Goal: Information Seeking & Learning: Learn about a topic

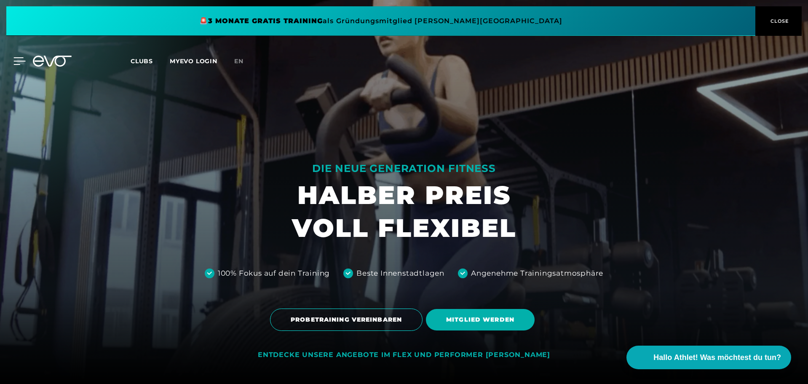
click at [17, 60] on icon at bounding box center [19, 61] width 12 height 8
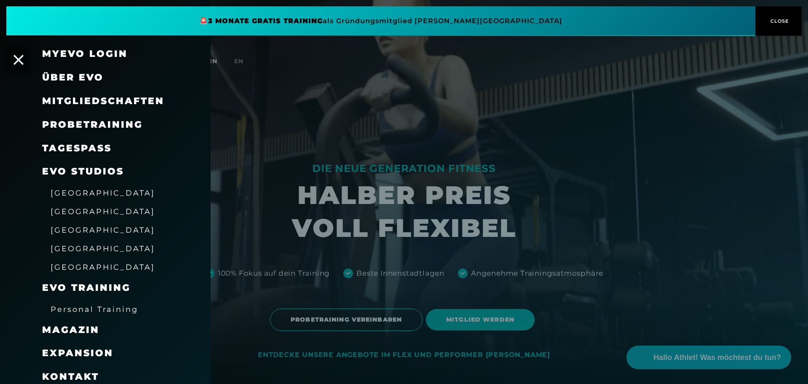
click at [85, 249] on span "[GEOGRAPHIC_DATA]" at bounding box center [103, 248] width 104 height 9
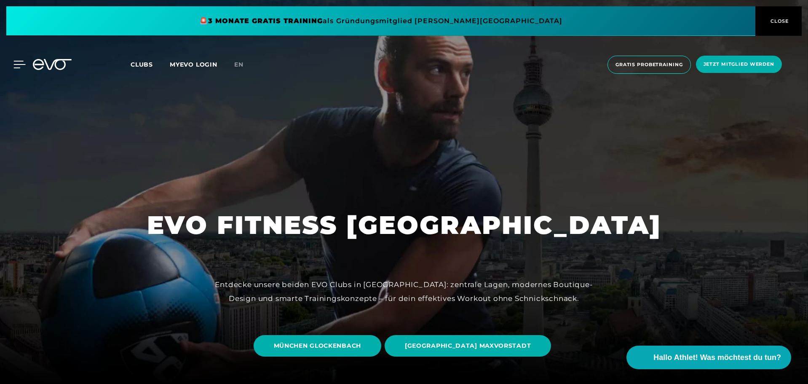
click at [12, 62] on div at bounding box center [12, 65] width 25 height 8
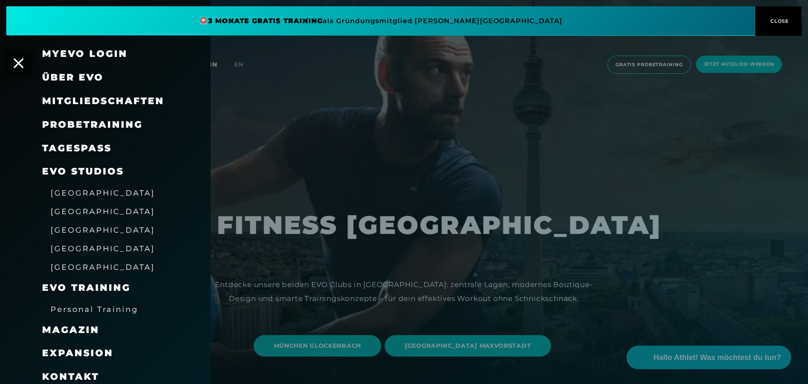
click at [362, 230] on div at bounding box center [404, 192] width 808 height 384
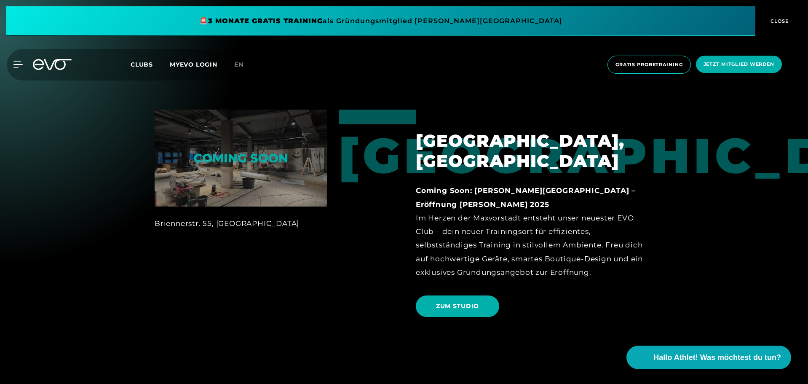
scroll to position [1219, 0]
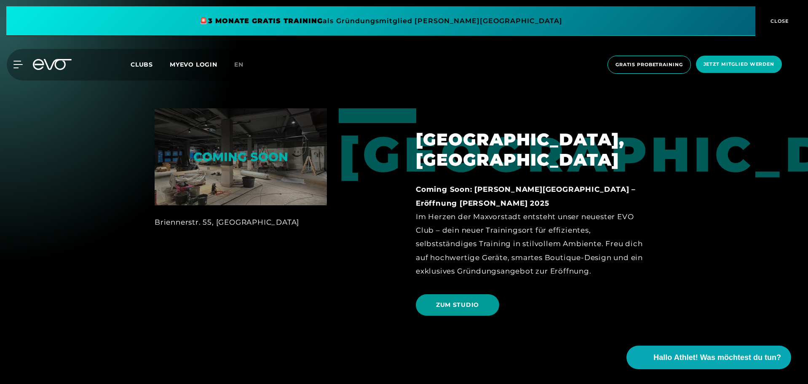
click at [455, 294] on span "ZUM STUDIO" at bounding box center [457, 304] width 83 height 21
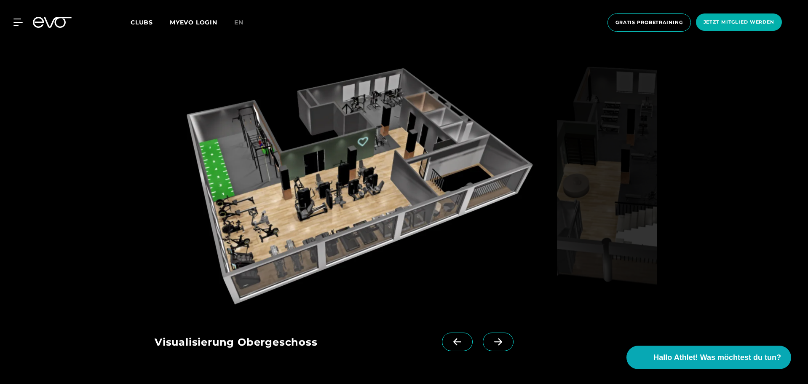
scroll to position [1246, 0]
click at [491, 338] on icon at bounding box center [498, 342] width 15 height 8
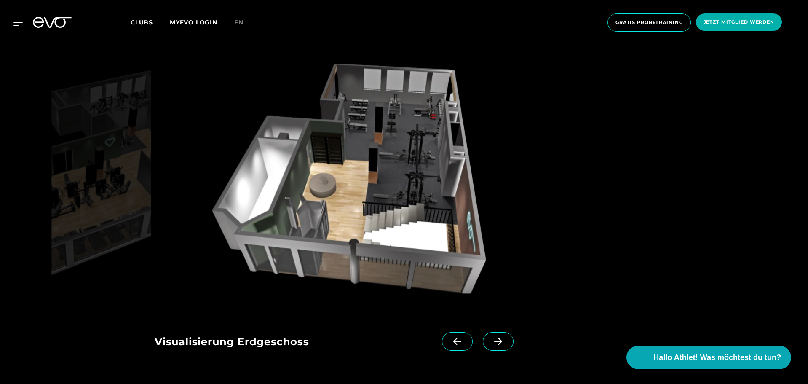
click at [494, 338] on icon at bounding box center [498, 341] width 8 height 7
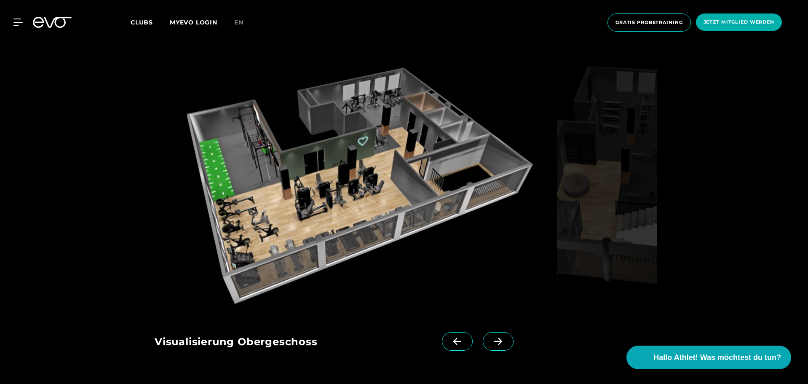
click at [453, 338] on icon at bounding box center [457, 341] width 8 height 7
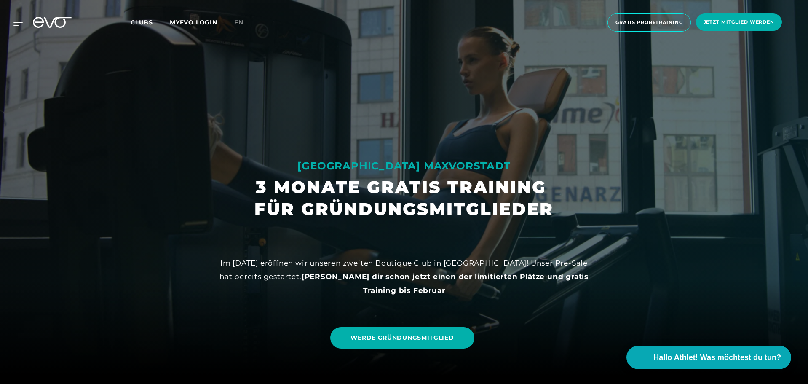
scroll to position [0, 0]
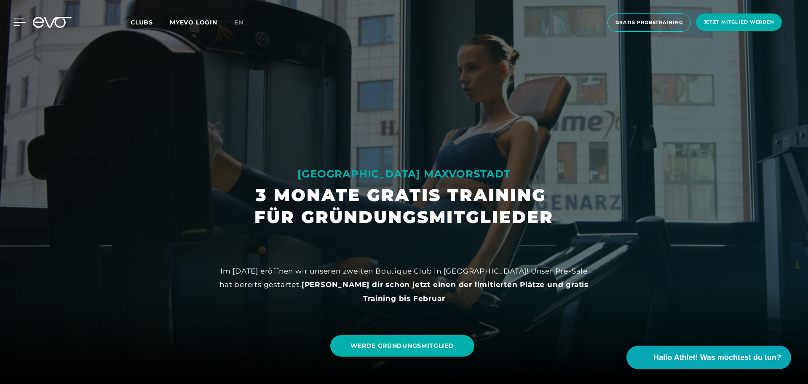
click at [18, 20] on icon at bounding box center [19, 23] width 12 height 8
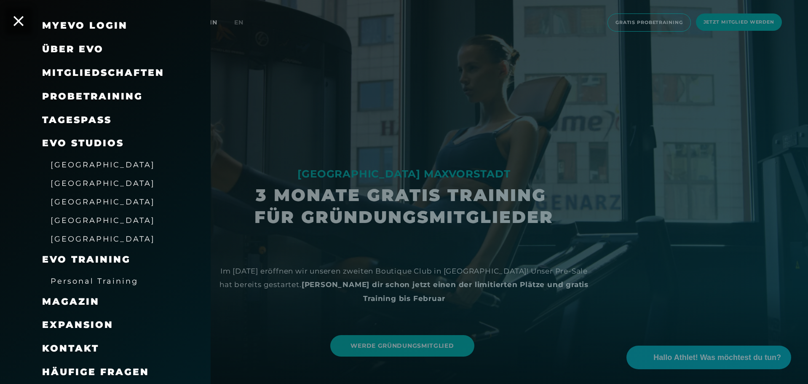
scroll to position [28, 0]
click at [62, 324] on span "Expansion" at bounding box center [77, 324] width 71 height 11
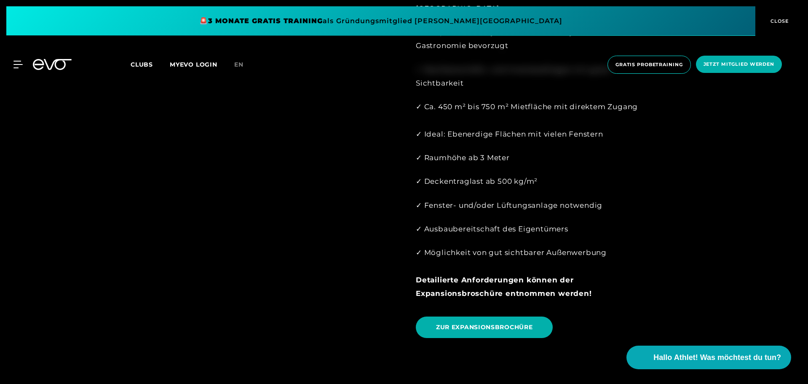
scroll to position [880, 0]
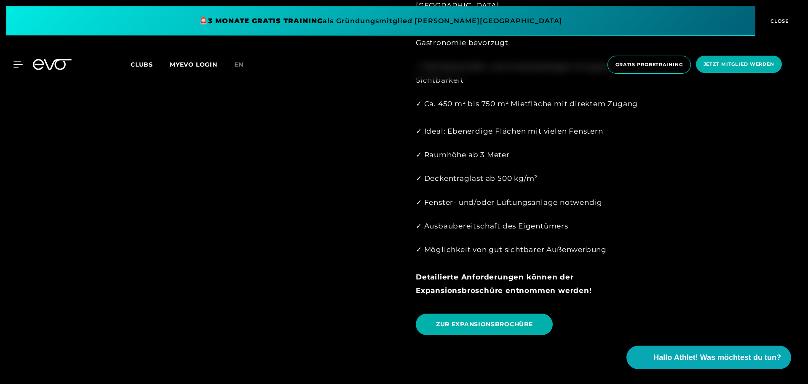
click at [495, 219] on div "✓ Ausbaubereitschaft des Eigentümers" at bounding box center [535, 225] width 238 height 13
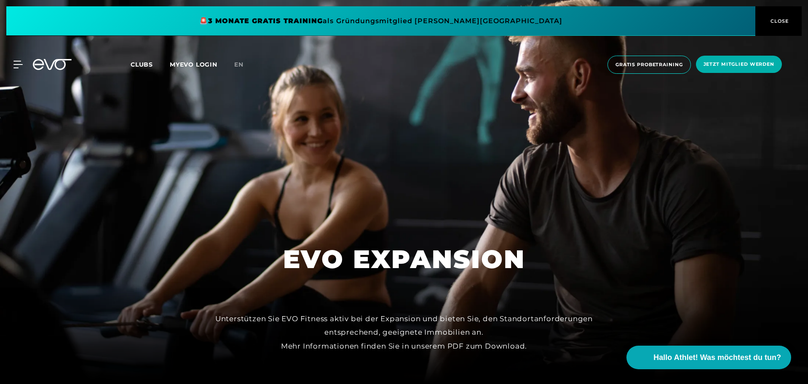
scroll to position [1304, 0]
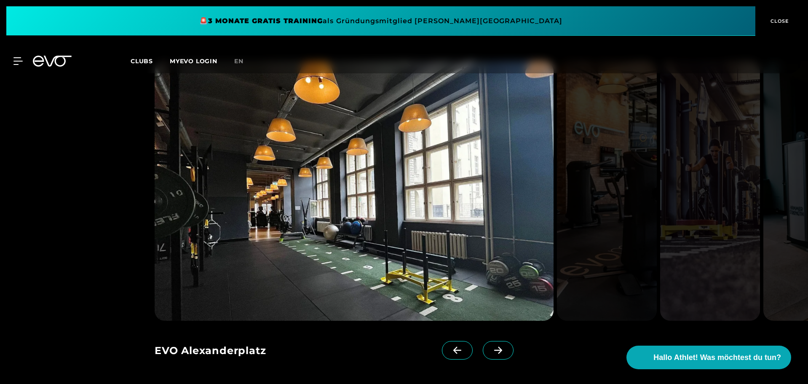
scroll to position [731, 0]
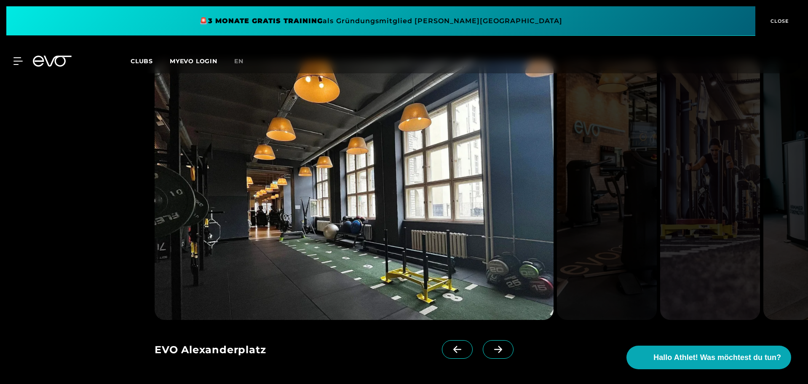
click at [483, 345] on span at bounding box center [498, 349] width 31 height 19
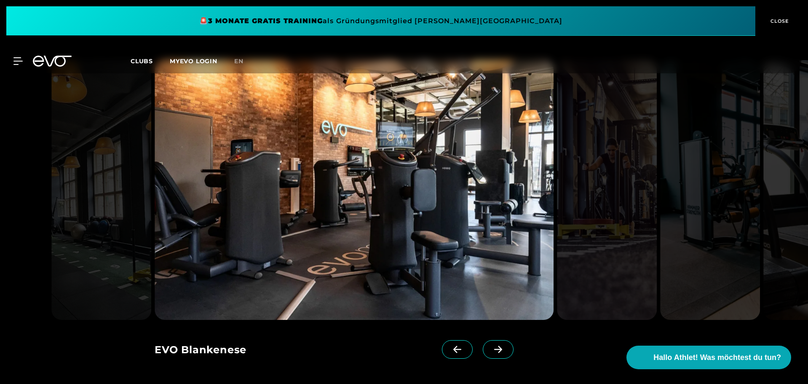
click at [483, 345] on span at bounding box center [498, 349] width 31 height 19
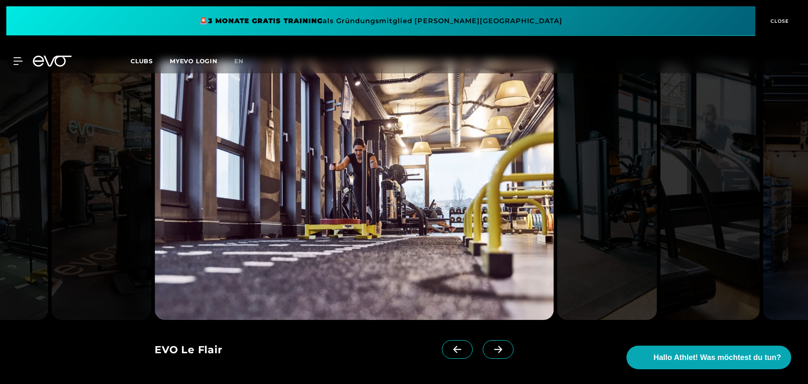
click at [483, 345] on span at bounding box center [498, 349] width 31 height 19
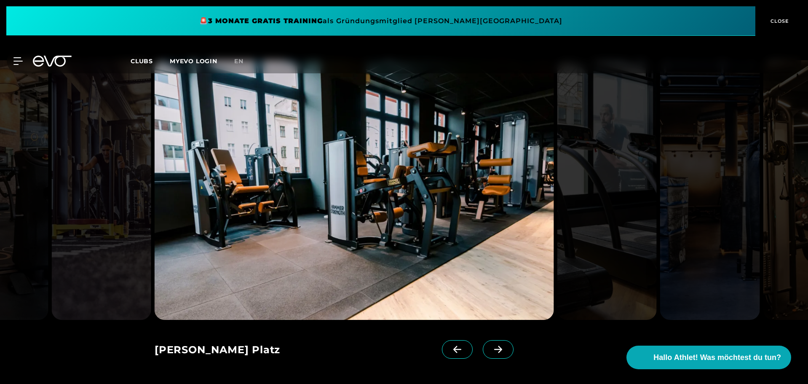
click at [483, 345] on span at bounding box center [498, 349] width 31 height 19
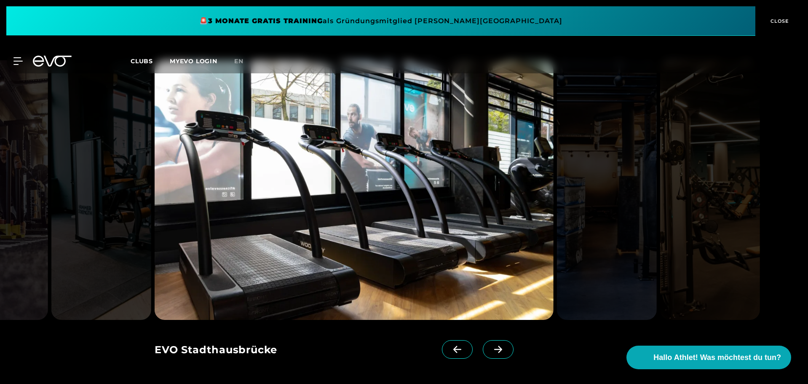
click at [483, 345] on span at bounding box center [498, 349] width 31 height 19
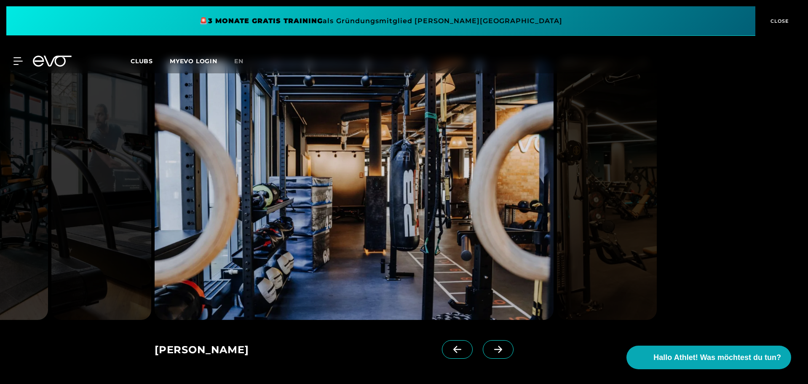
click at [447, 345] on span at bounding box center [457, 349] width 31 height 19
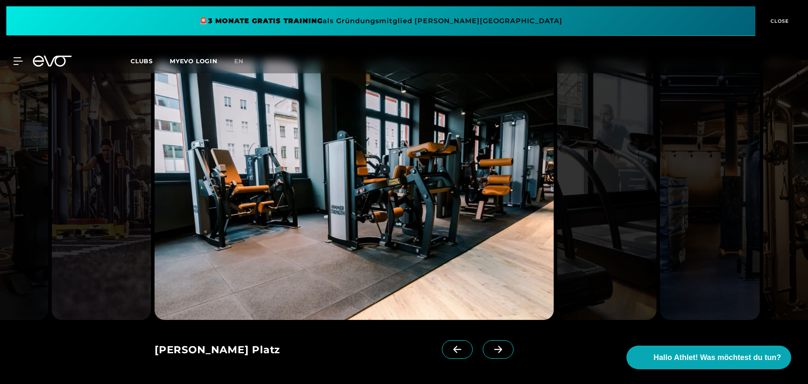
click at [491, 348] on icon at bounding box center [498, 350] width 15 height 8
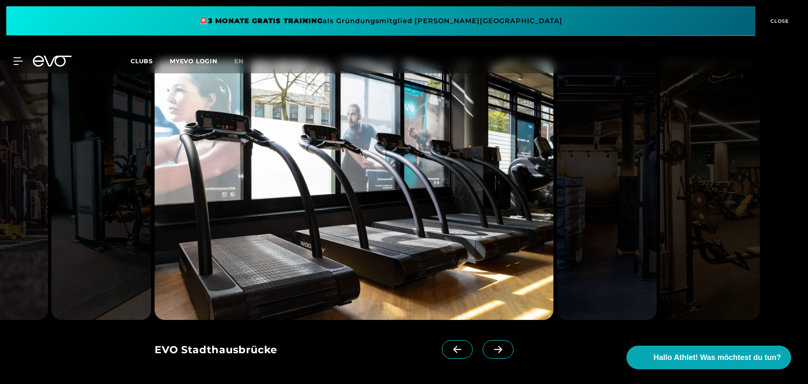
click at [442, 344] on span at bounding box center [457, 349] width 31 height 19
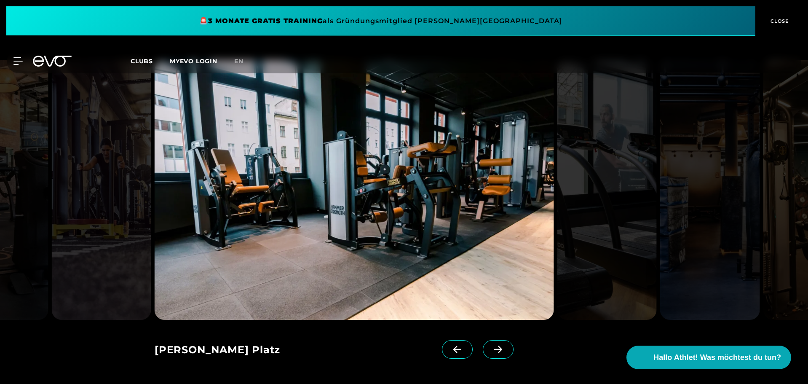
click at [494, 346] on icon at bounding box center [498, 349] width 8 height 7
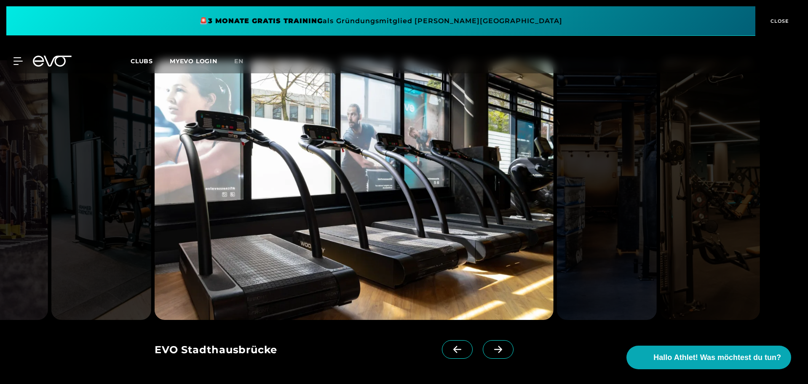
click at [494, 346] on icon at bounding box center [498, 349] width 8 height 7
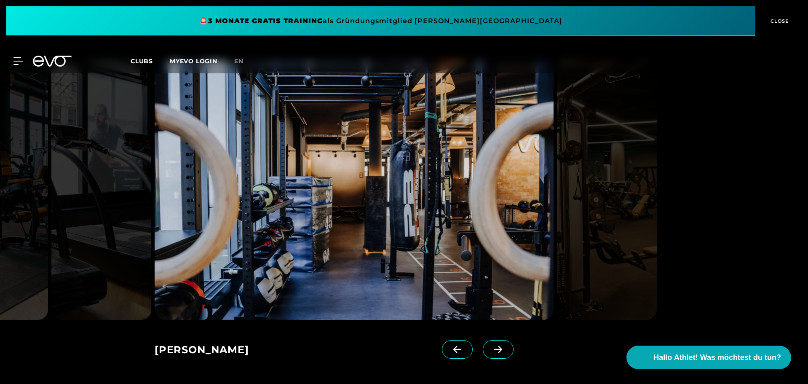
click at [494, 346] on icon at bounding box center [498, 349] width 8 height 7
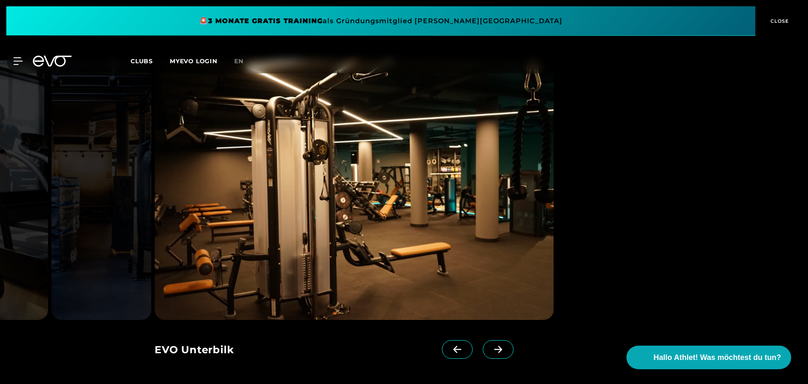
click at [494, 346] on icon at bounding box center [498, 349] width 8 height 7
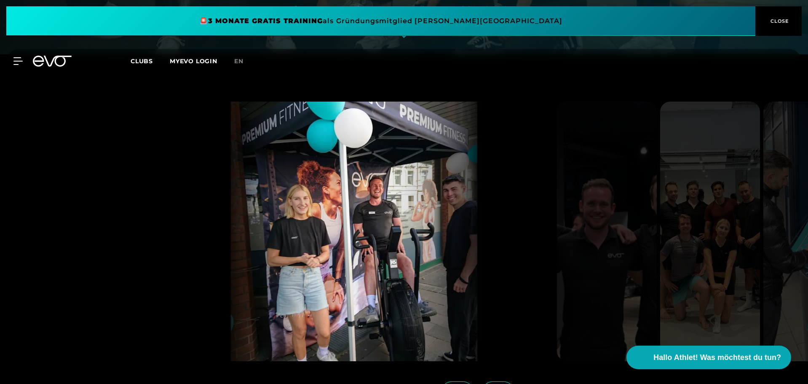
scroll to position [2037, 0]
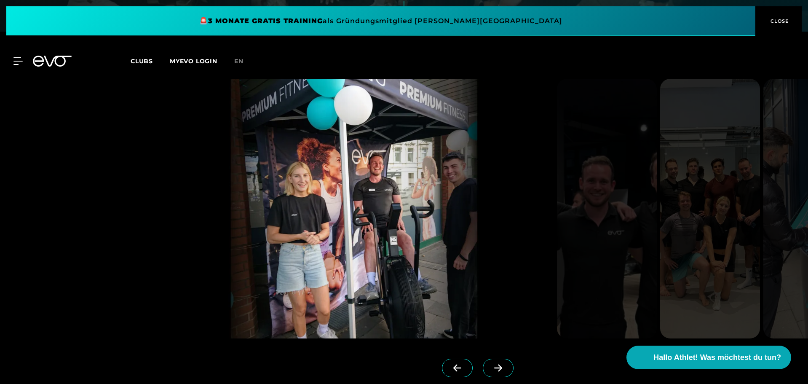
click at [491, 364] on icon at bounding box center [498, 368] width 15 height 8
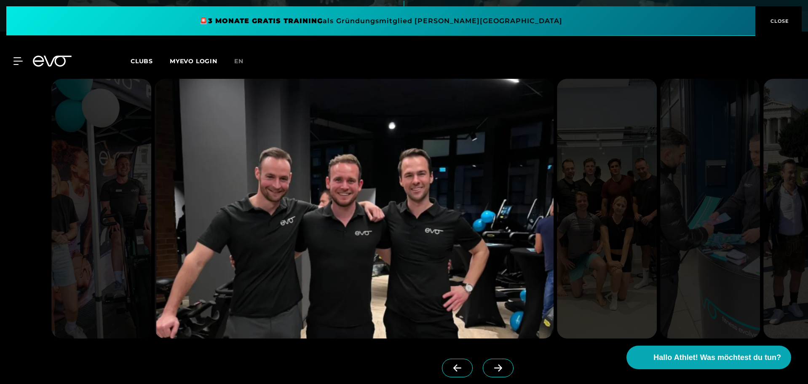
click at [453, 359] on span at bounding box center [457, 368] width 31 height 19
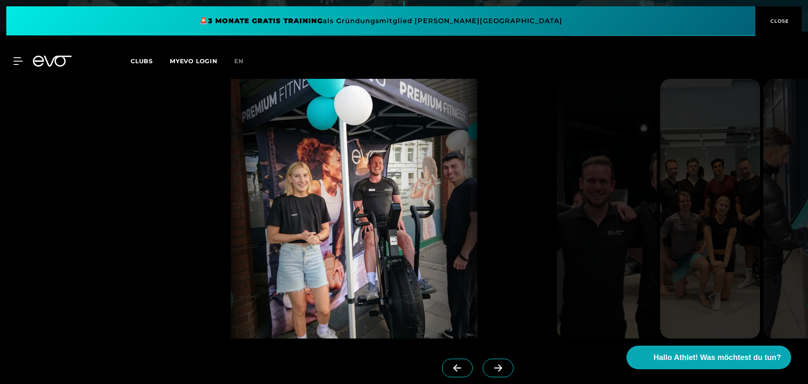
click at [491, 364] on icon at bounding box center [498, 368] width 15 height 8
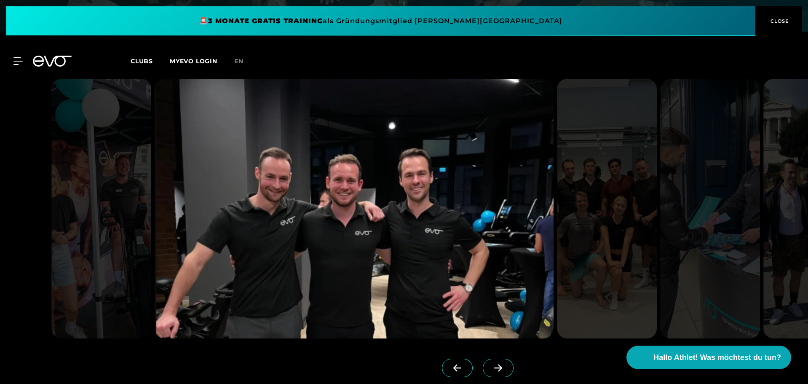
click at [491, 364] on icon at bounding box center [498, 368] width 15 height 8
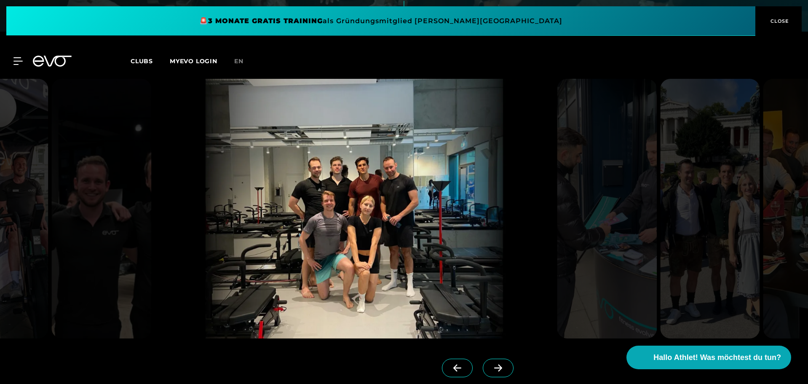
click at [491, 364] on icon at bounding box center [498, 368] width 15 height 8
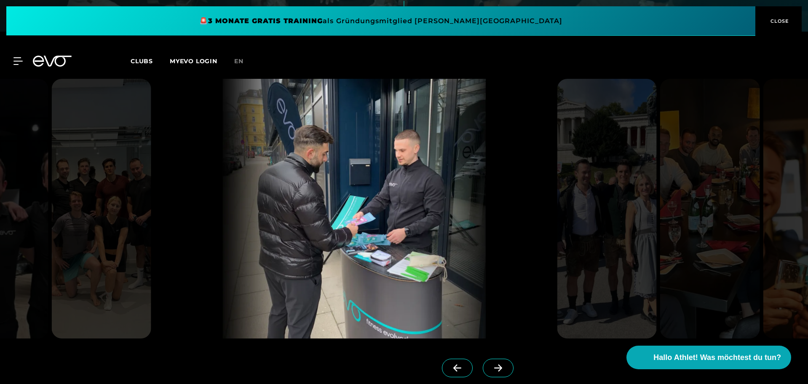
click at [491, 364] on icon at bounding box center [498, 368] width 15 height 8
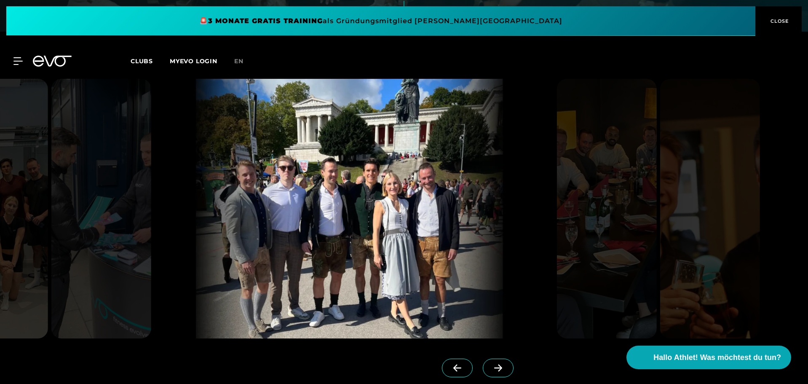
click at [442, 359] on span at bounding box center [457, 368] width 31 height 19
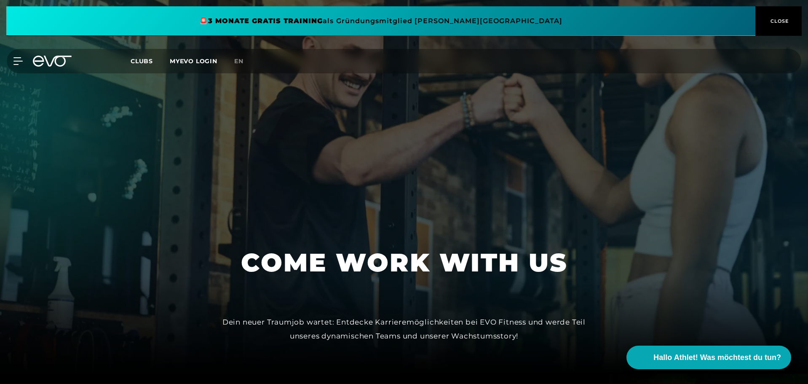
scroll to position [0, 0]
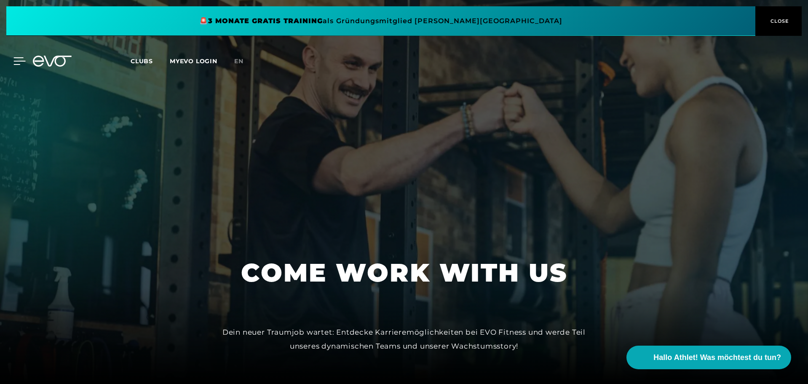
click at [17, 62] on icon at bounding box center [19, 61] width 12 height 8
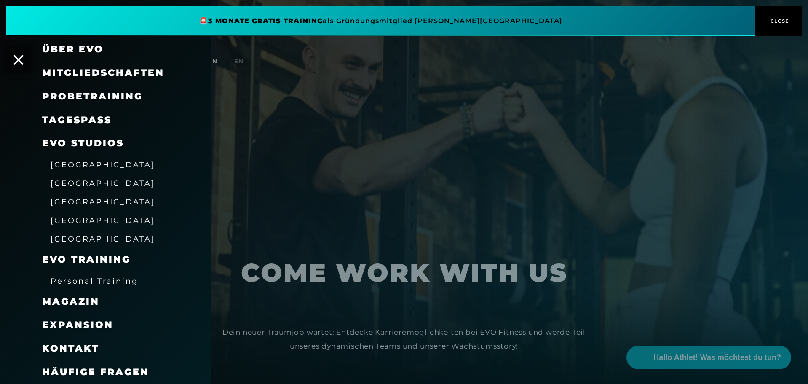
scroll to position [28, 0]
